Goal: Task Accomplishment & Management: Manage account settings

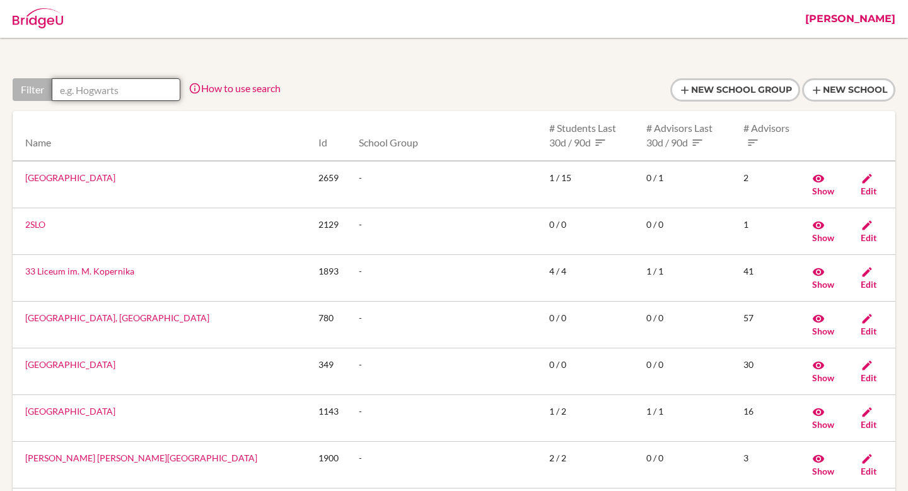
click at [98, 97] on input "text" at bounding box center [116, 89] width 129 height 23
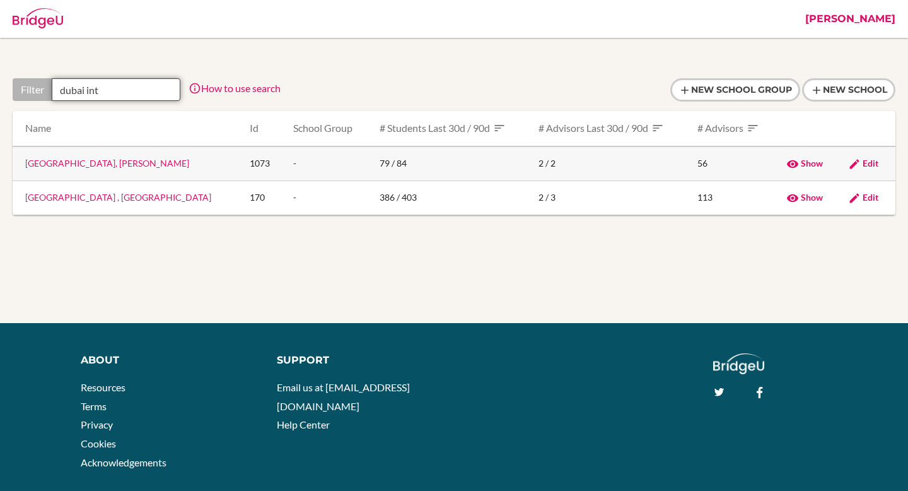
type input "dubai int"
click at [65, 162] on link "Dubai International Academy, Al Barsha" at bounding box center [107, 163] width 164 height 11
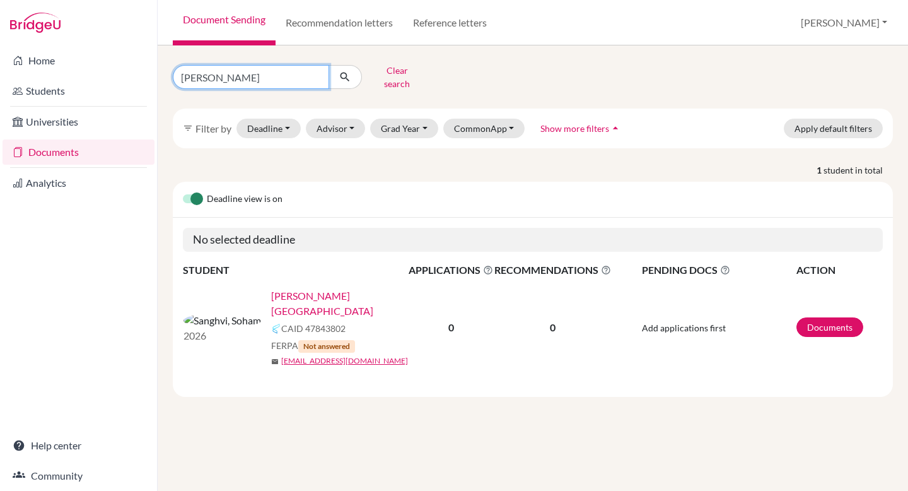
click at [265, 71] on input "[PERSON_NAME]" at bounding box center [251, 77] width 156 height 24
click at [433, 18] on link "Reference letters" at bounding box center [450, 22] width 94 height 45
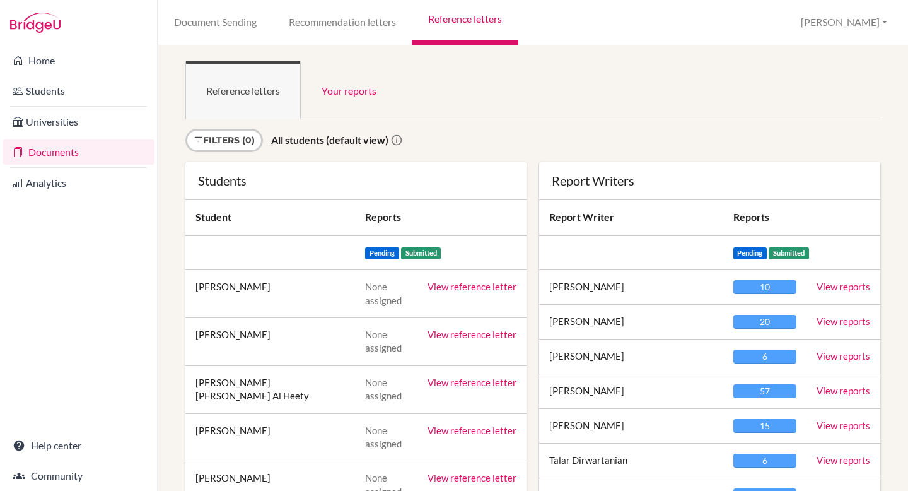
scroll to position [24379, 0]
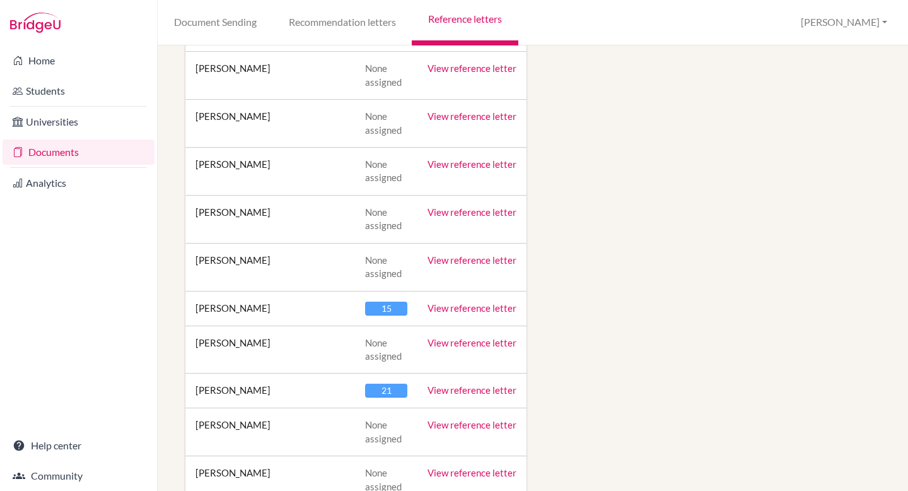
click at [475, 302] on link "View reference letter" at bounding box center [472, 307] width 89 height 11
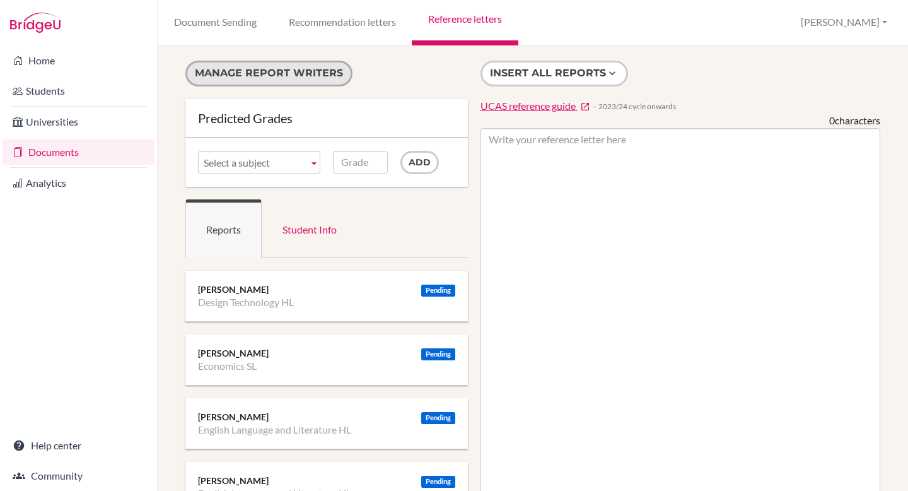
click at [262, 61] on button "Manage report writers" at bounding box center [268, 74] width 167 height 26
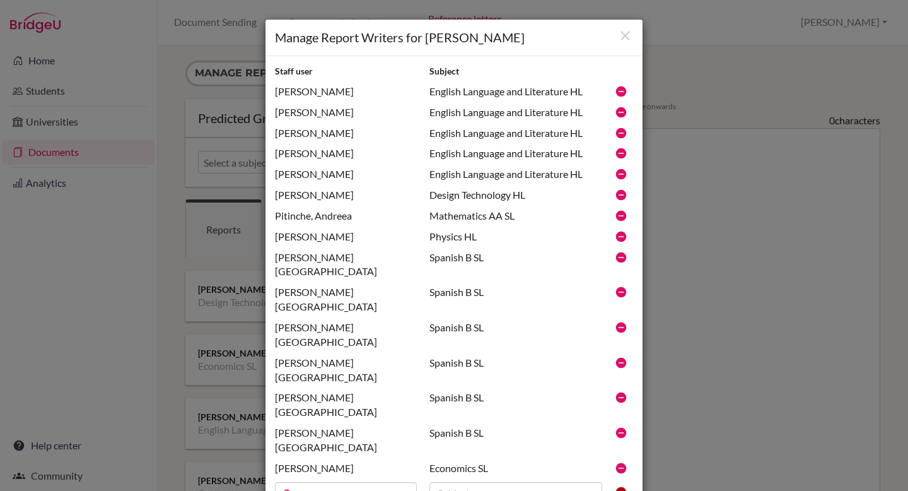
click at [617, 111] on icon at bounding box center [621, 112] width 13 height 13
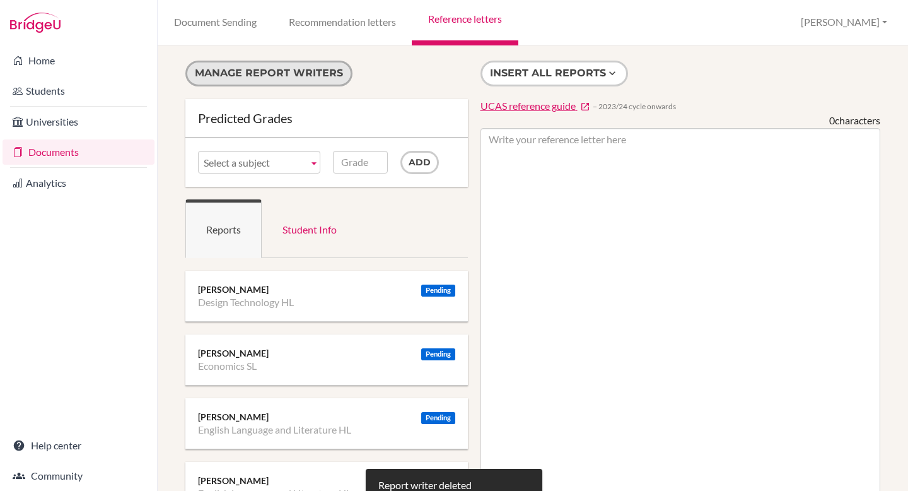
click at [276, 65] on button "Manage report writers" at bounding box center [268, 74] width 167 height 26
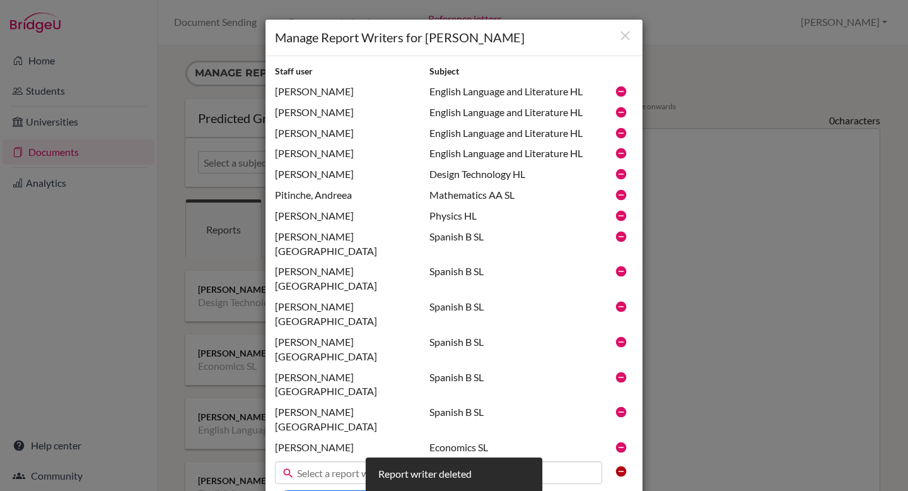
click at [620, 112] on icon at bounding box center [621, 112] width 13 height 13
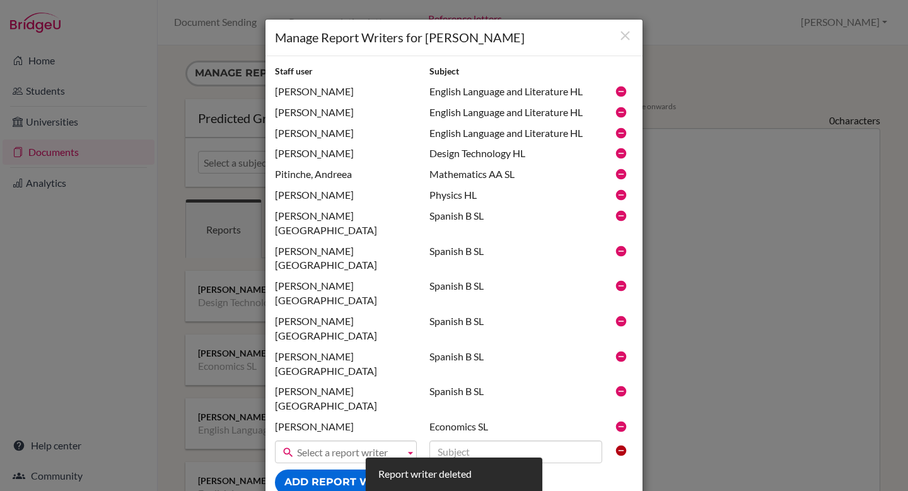
click at [619, 110] on icon at bounding box center [621, 112] width 13 height 13
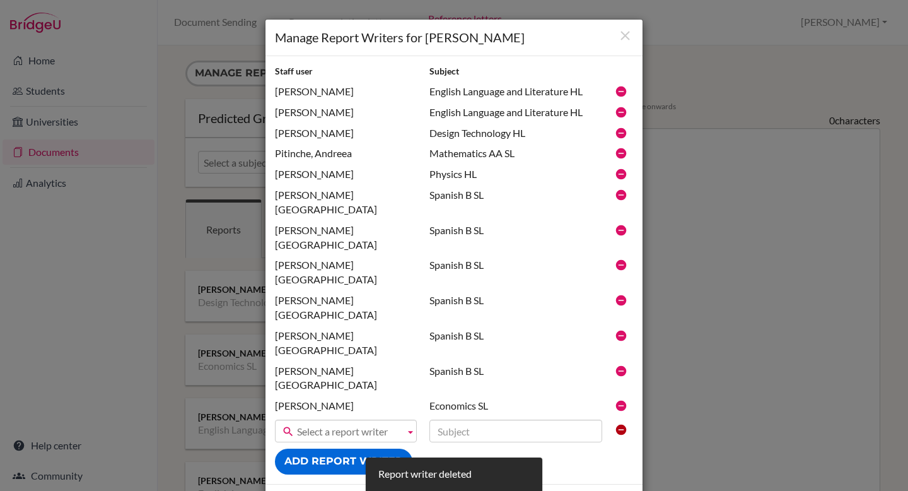
click at [620, 110] on icon at bounding box center [621, 112] width 13 height 13
